Goal: Task Accomplishment & Management: Use online tool/utility

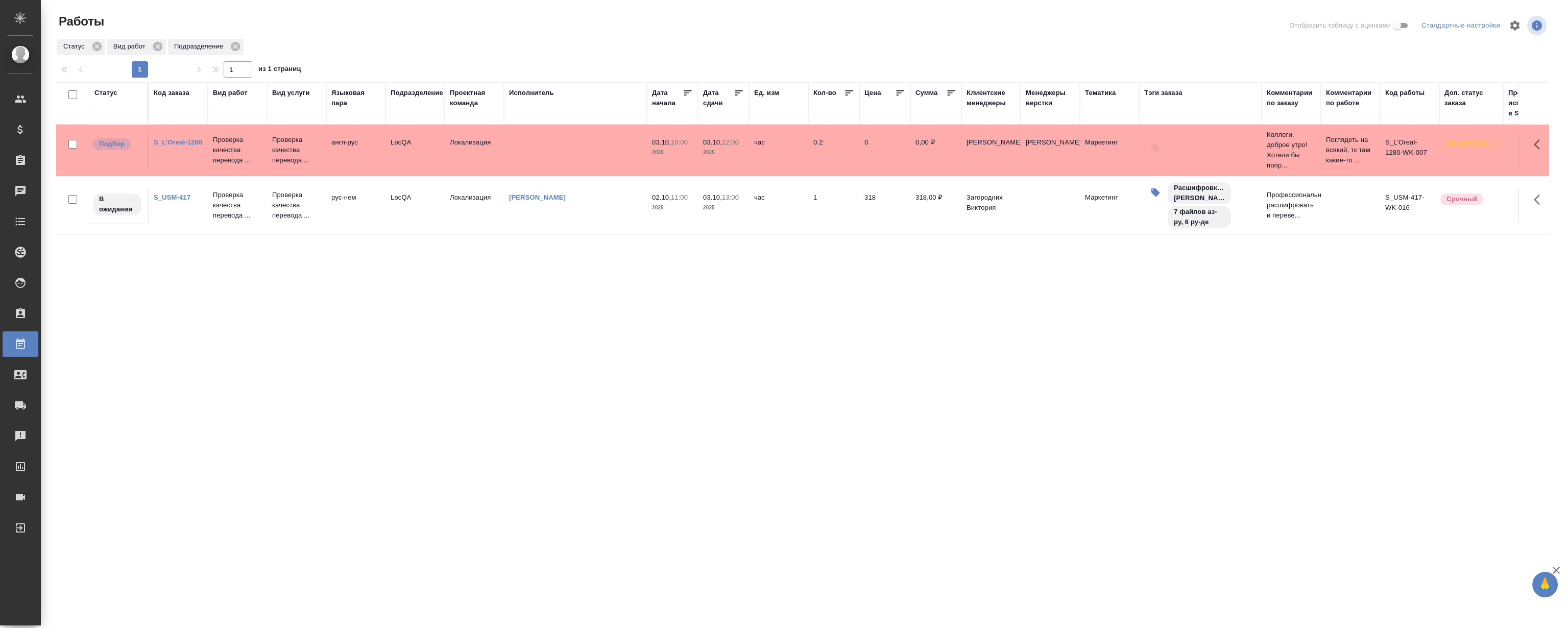
click at [176, 144] on link "S_L’Oreal-1280" at bounding box center [178, 141] width 48 height 8
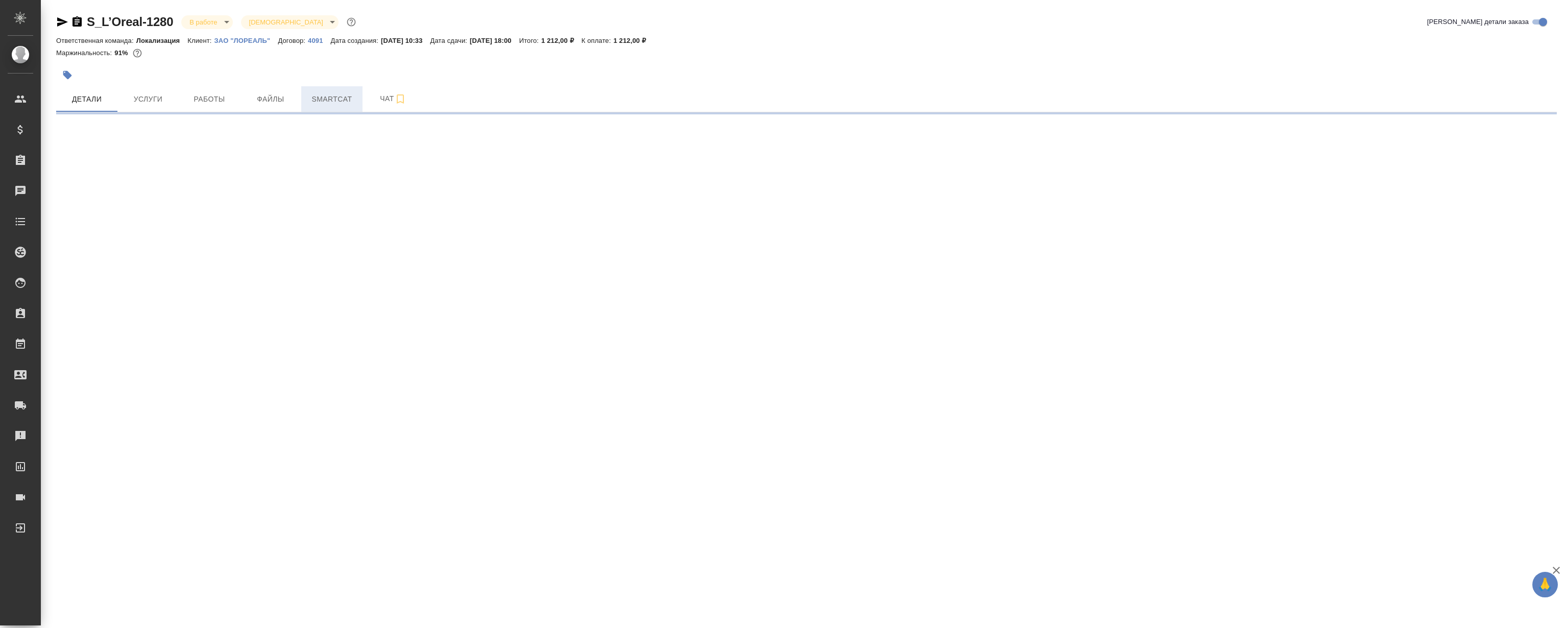
click at [353, 92] on button "Smartcat" at bounding box center [332, 99] width 61 height 25
select select "RU"
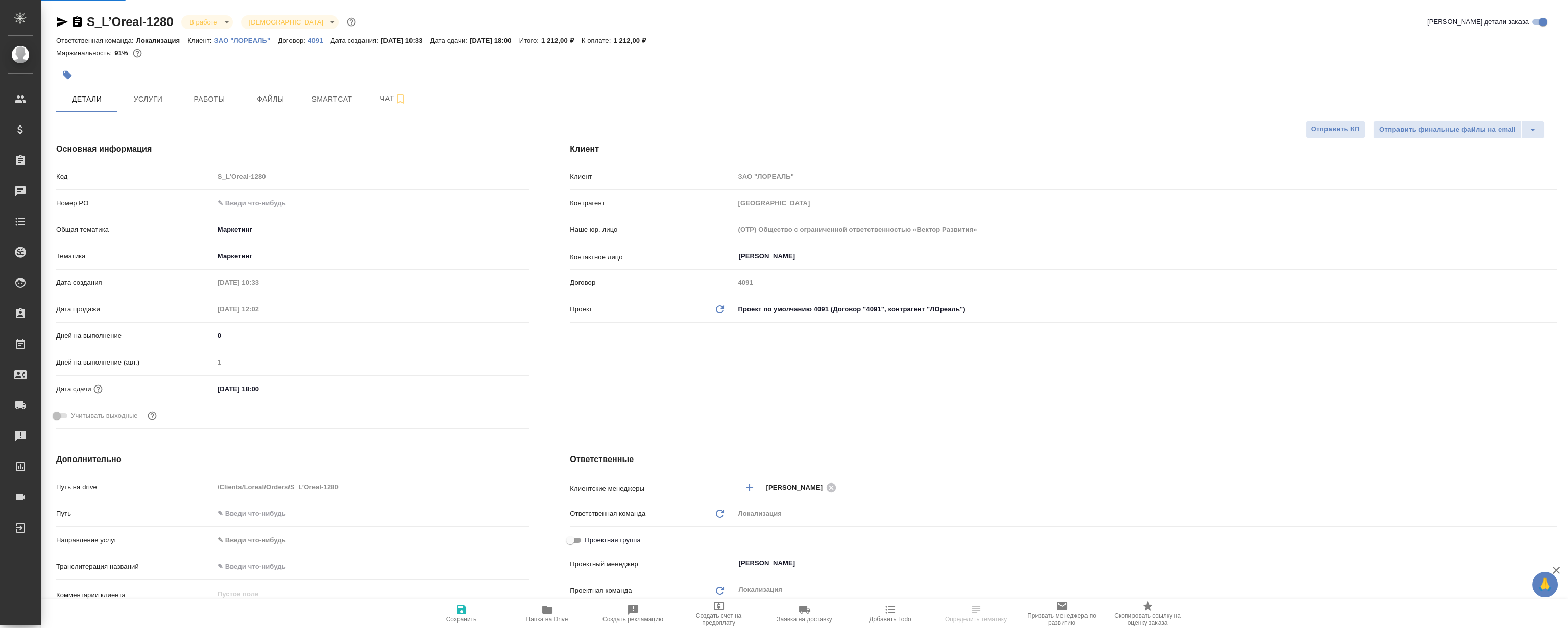
type textarea "x"
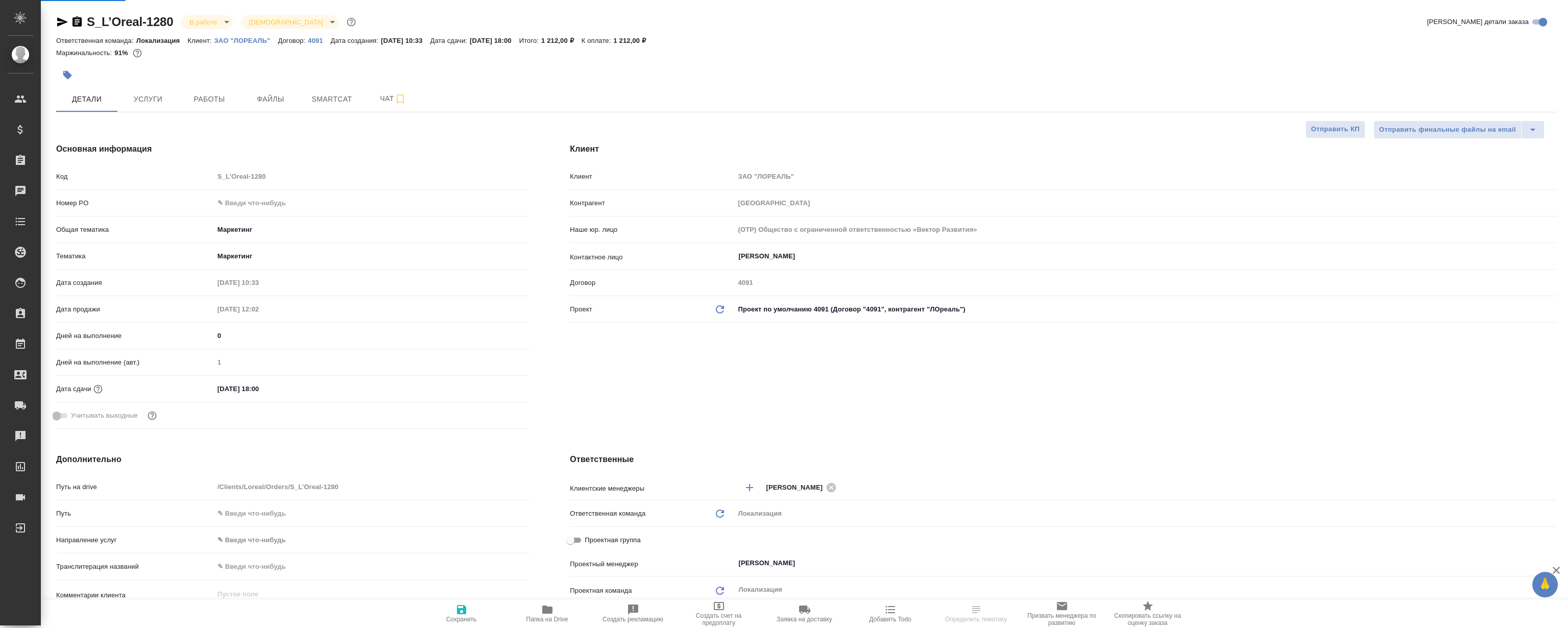
type textarea "x"
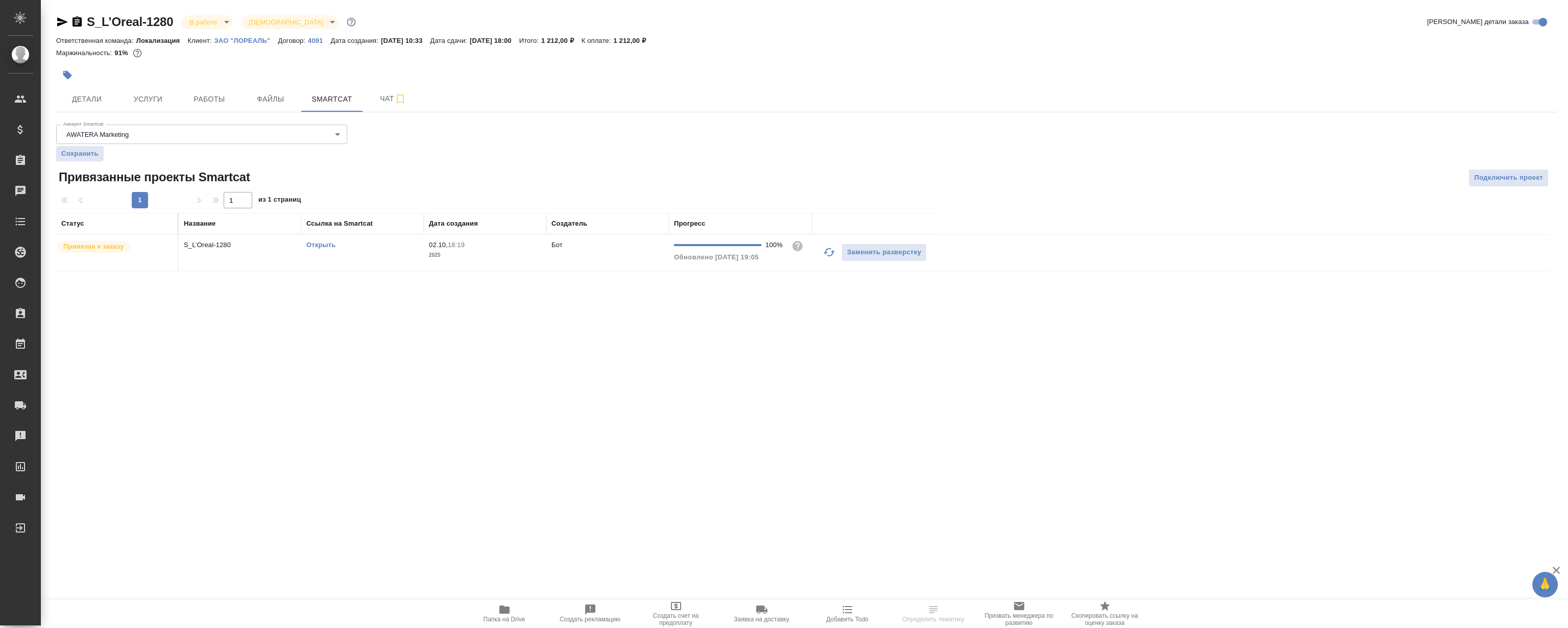
click at [324, 245] on link "Открыть" at bounding box center [321, 245] width 29 height 8
